Goal: Find specific page/section: Find specific page/section

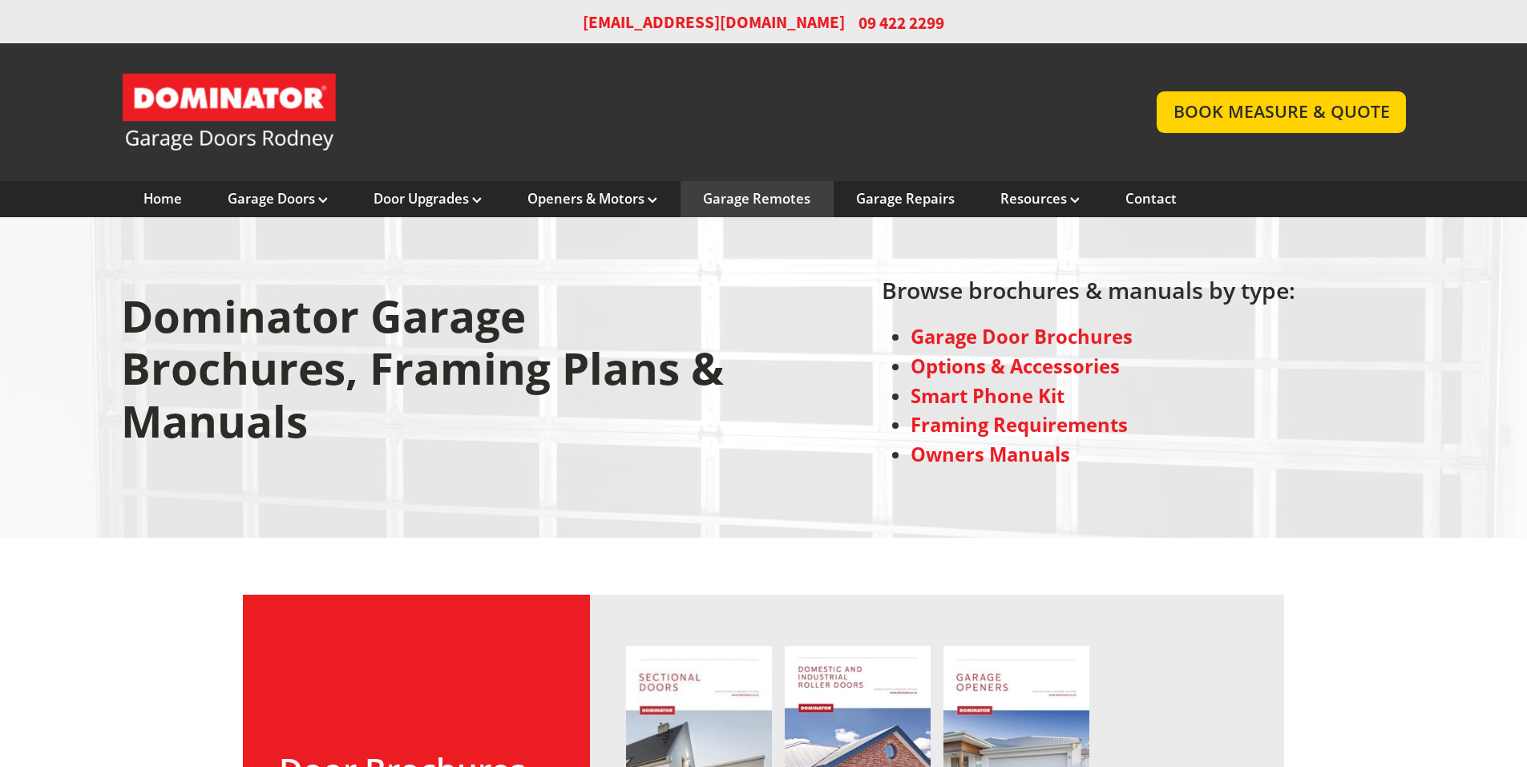
click at [777, 209] on div "Garage Remotes" at bounding box center [757, 199] width 153 height 37
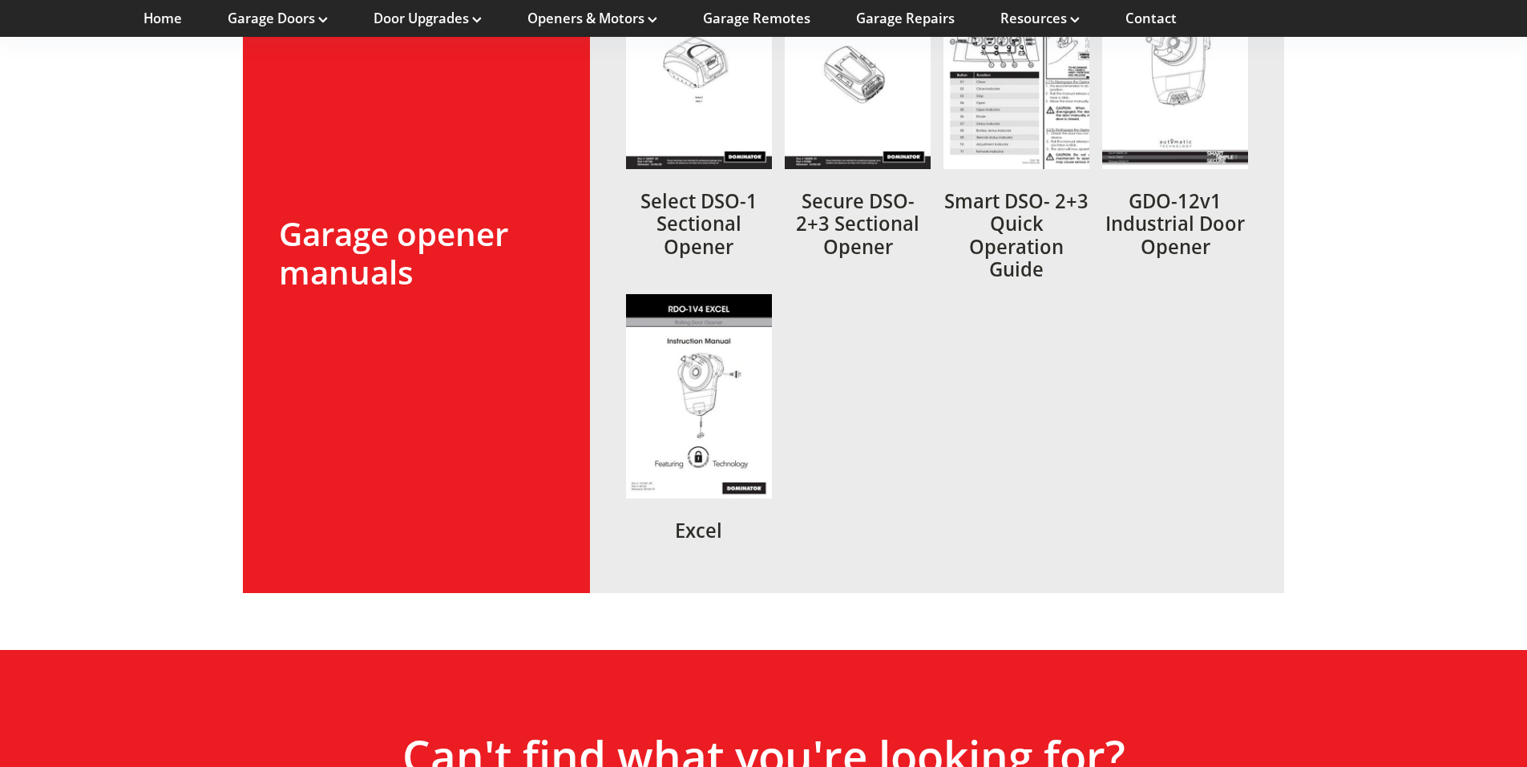
scroll to position [2966, 0]
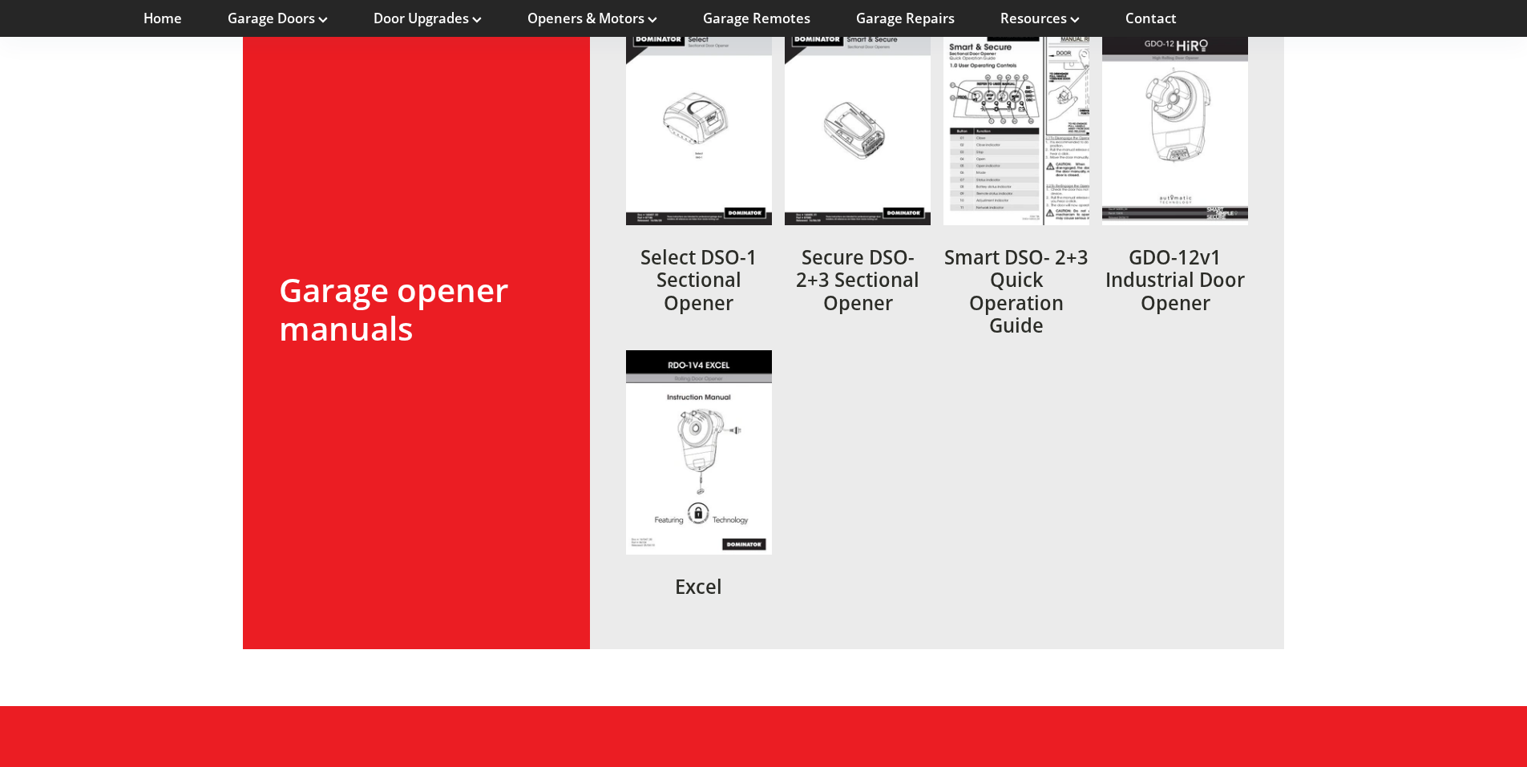
click at [683, 137] on link at bounding box center [699, 179] width 146 height 317
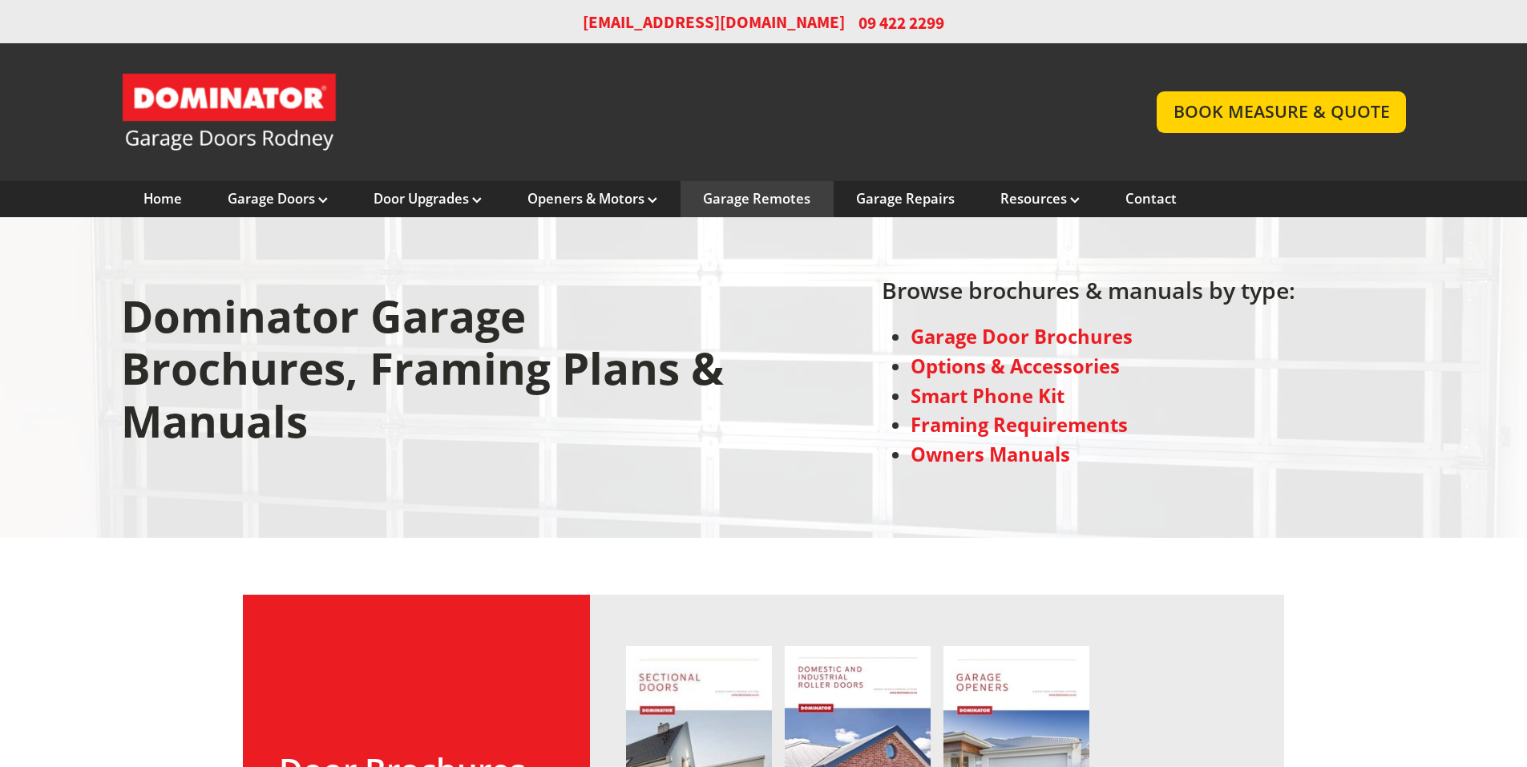
click at [781, 186] on div "Garage Remotes" at bounding box center [757, 199] width 153 height 37
click at [769, 201] on link "Garage Remotes" at bounding box center [756, 199] width 107 height 18
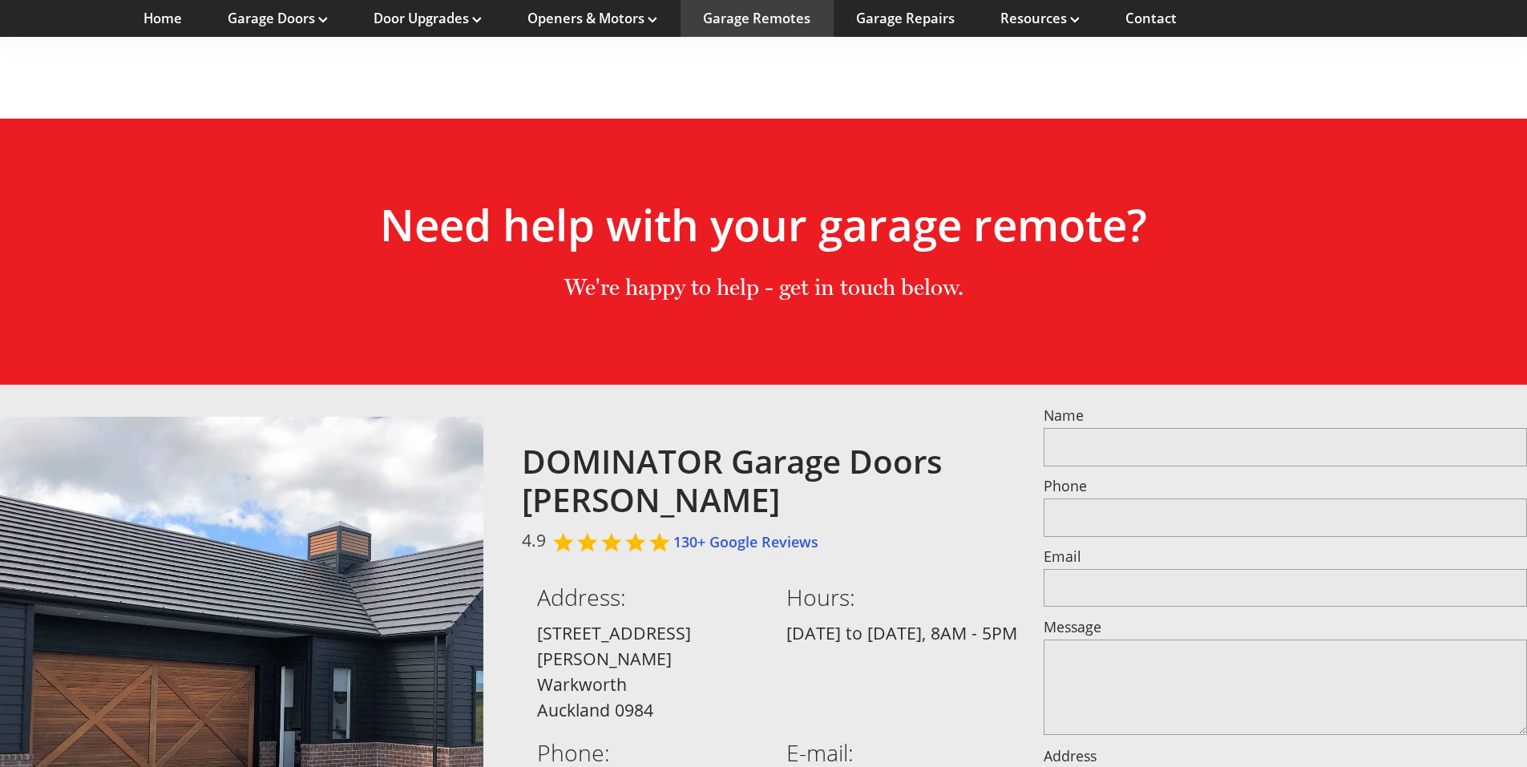
scroll to position [1170, 0]
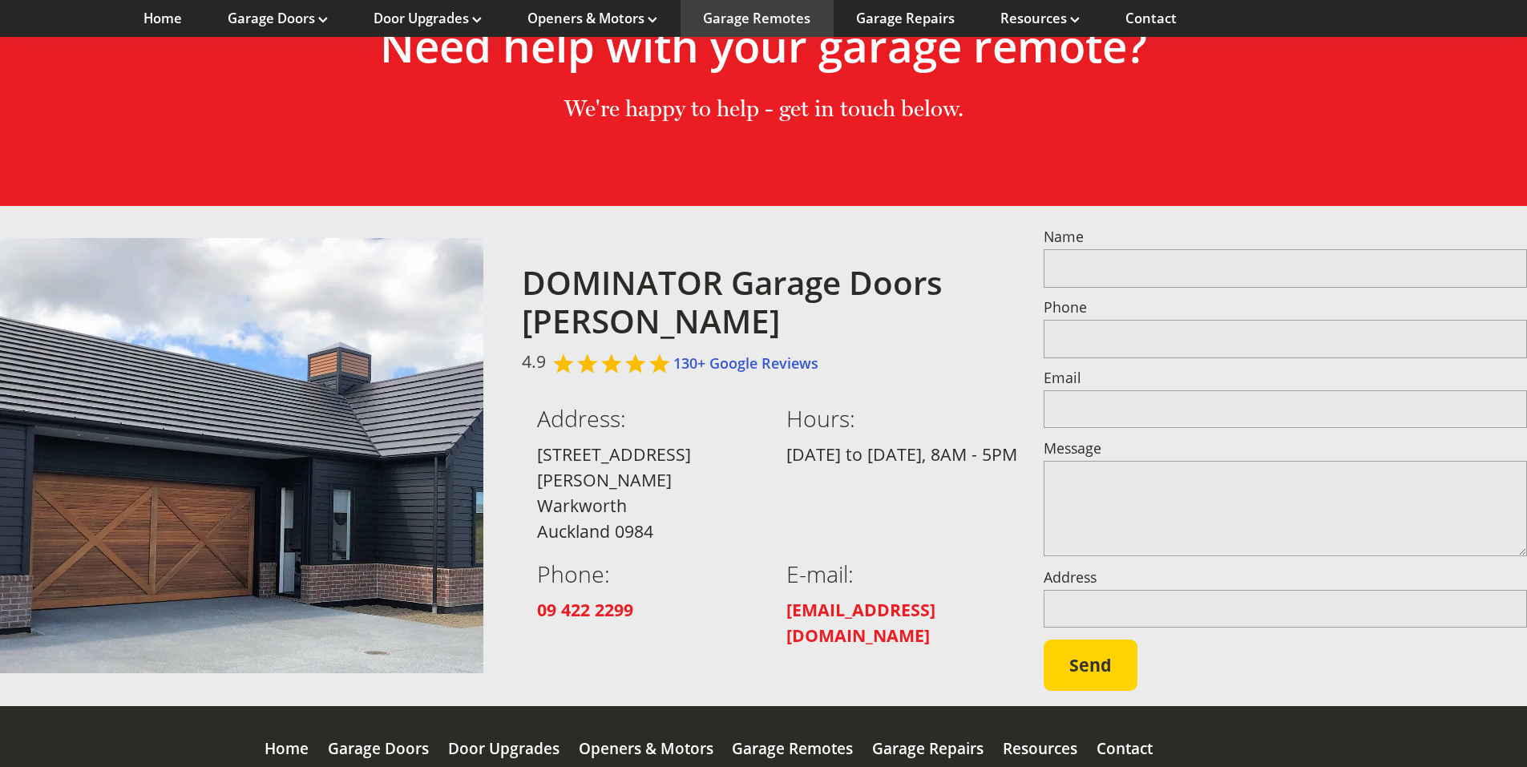
click at [778, 706] on div "Garage Remotes" at bounding box center [792, 749] width 121 height 86
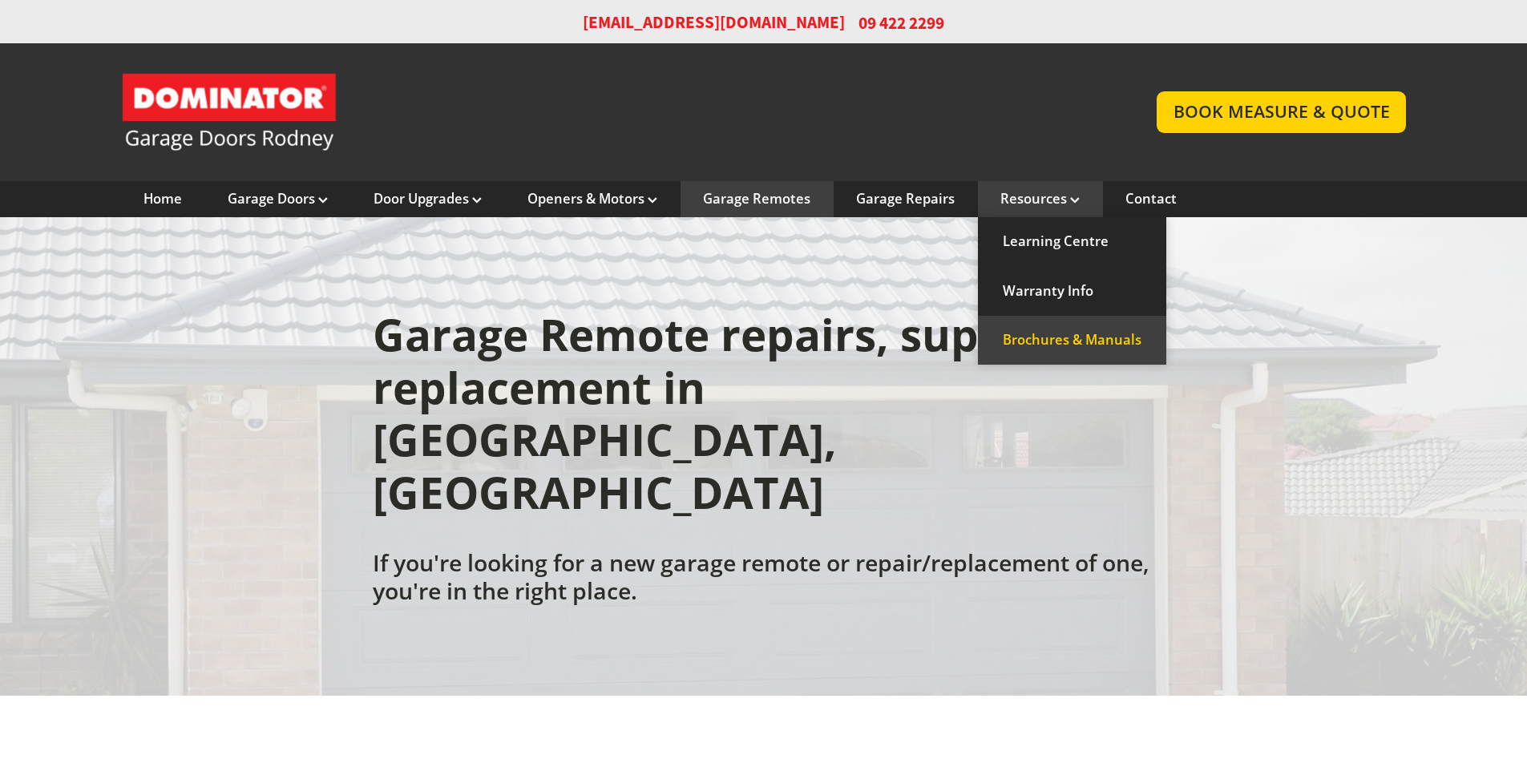
click at [1040, 324] on link "Brochures & Manuals" at bounding box center [1072, 340] width 188 height 49
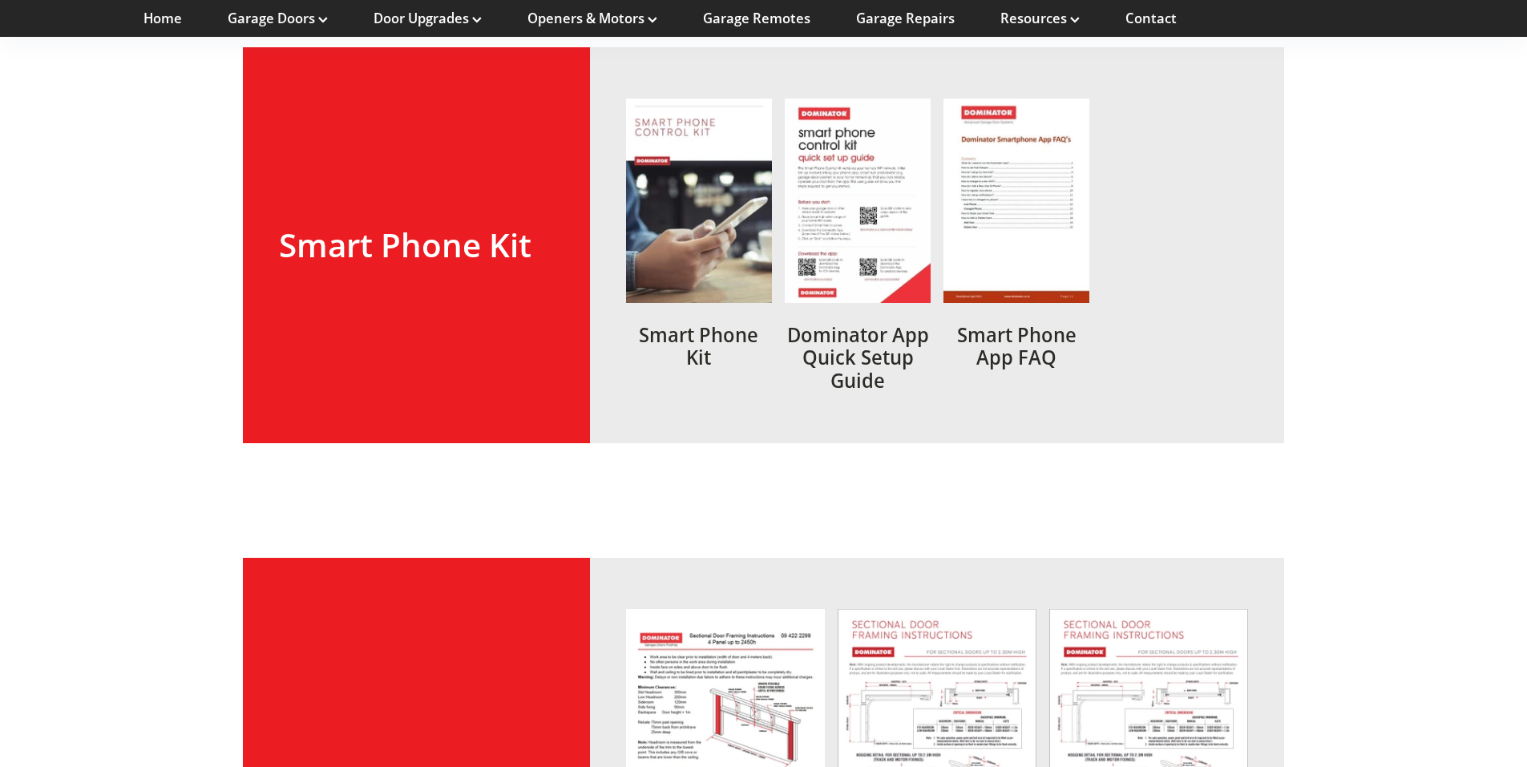
scroll to position [1283, 0]
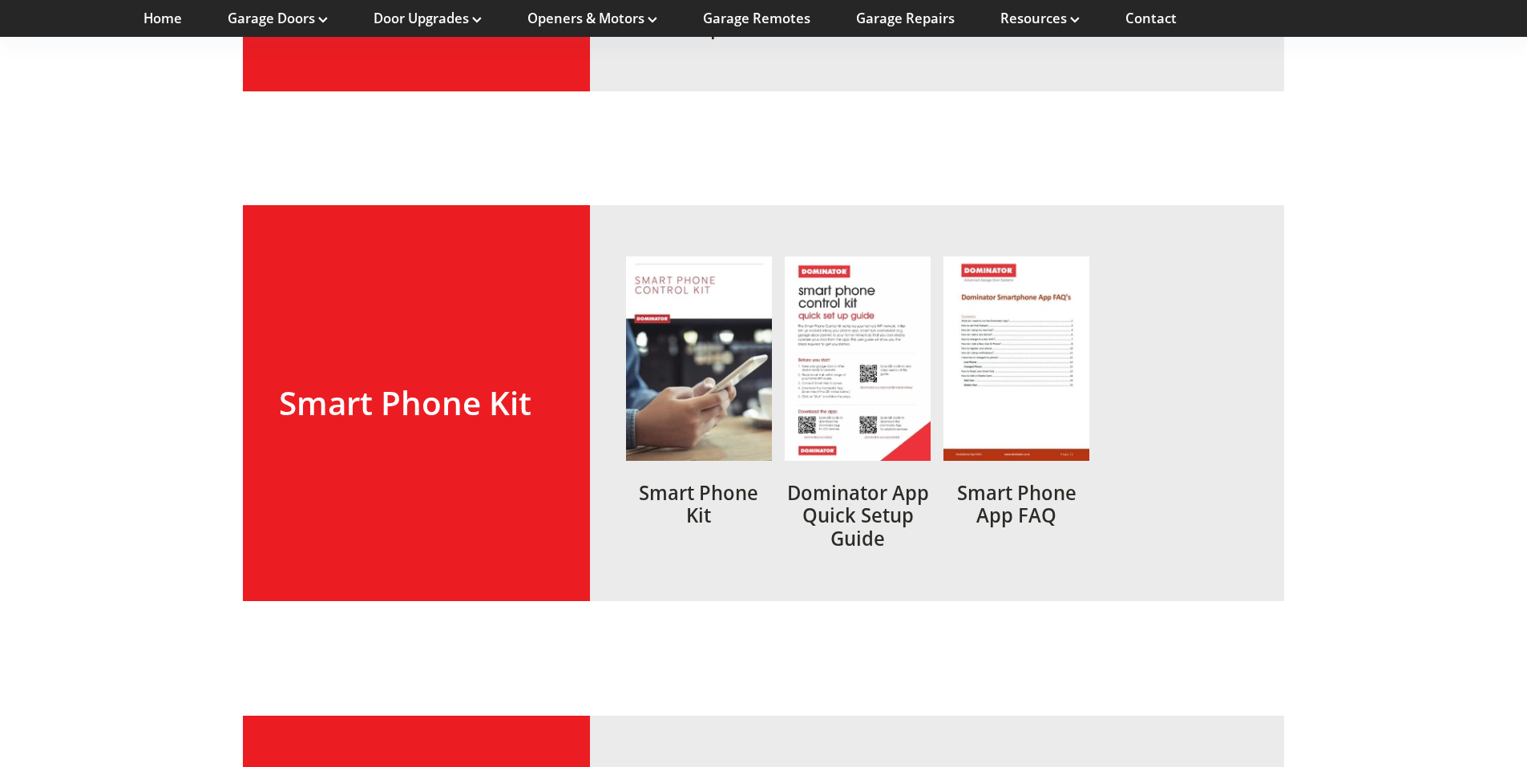
click at [735, 356] on link at bounding box center [699, 403] width 146 height 293
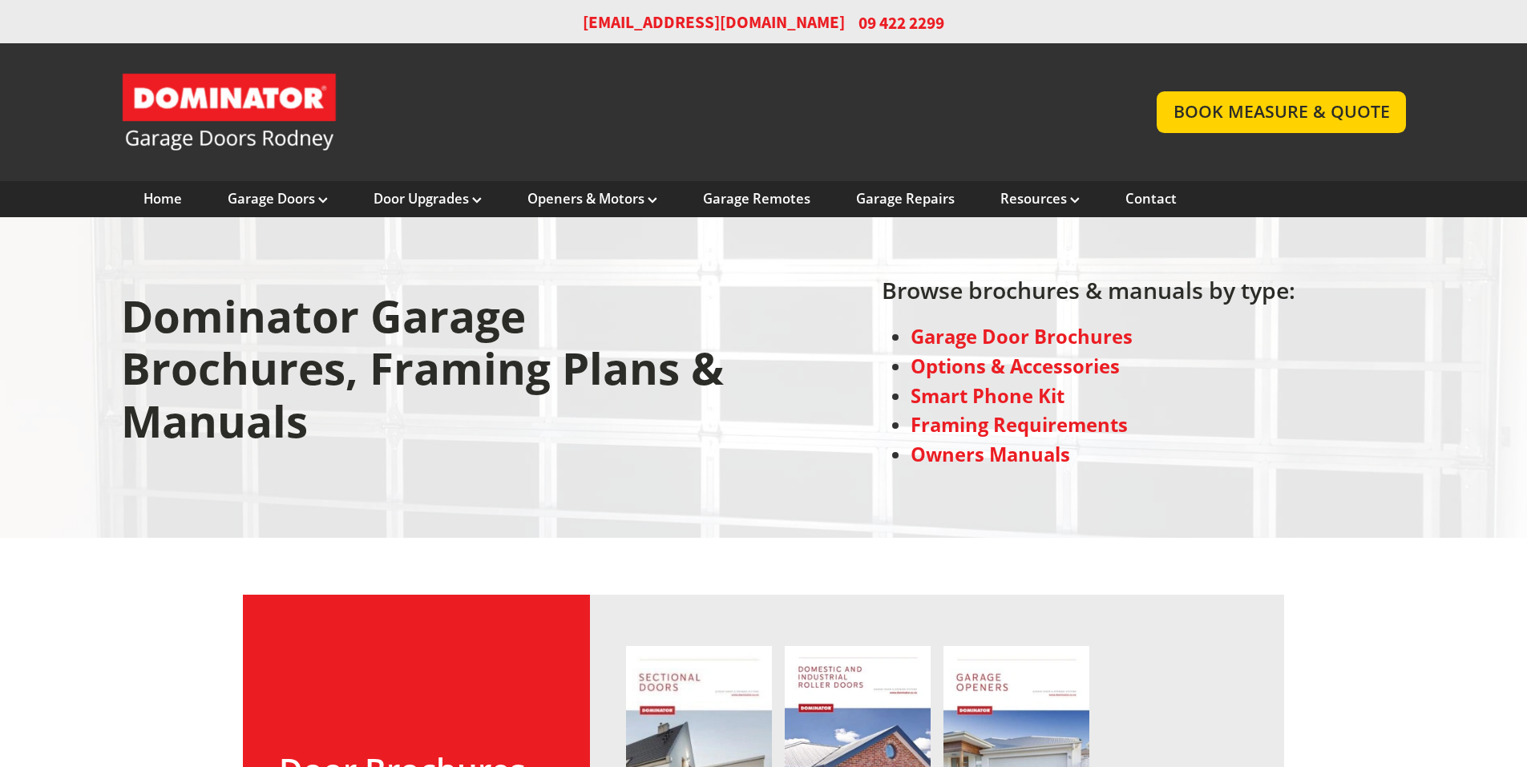
click at [1004, 369] on strong "Options & Accessories" at bounding box center [1015, 367] width 209 height 26
